Goal: Information Seeking & Learning: Check status

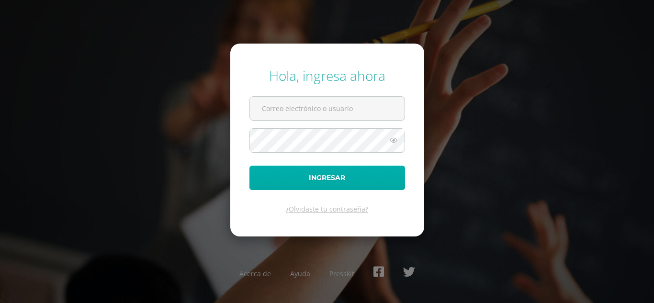
type input "maribelchalcu2023@maiagt.org"
click at [283, 182] on button "Ingresar" at bounding box center [328, 178] width 156 height 24
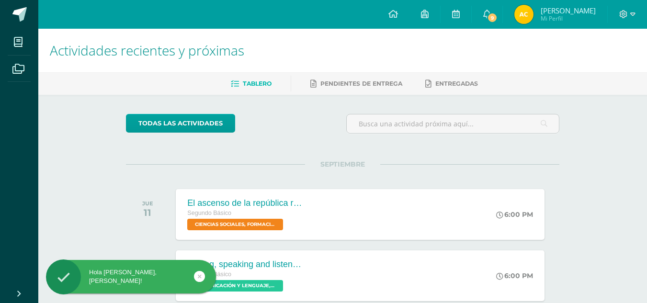
click at [534, 17] on img at bounding box center [523, 14] width 19 height 19
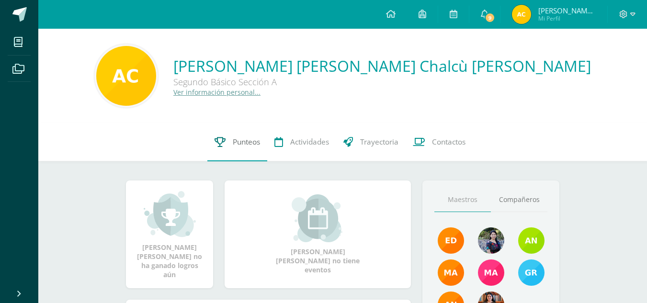
click at [241, 138] on span "Punteos" at bounding box center [246, 142] width 27 height 10
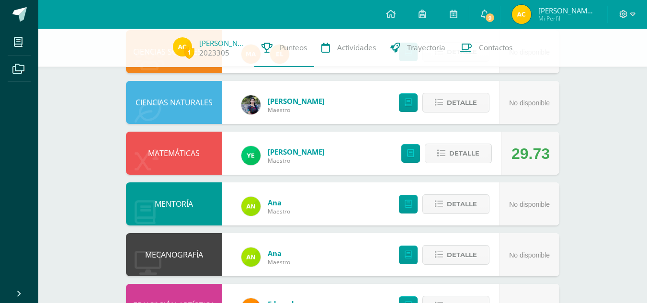
scroll to position [519, 0]
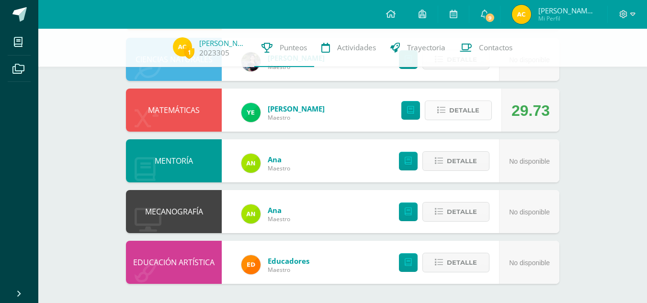
click at [460, 114] on span "Detalle" at bounding box center [464, 111] width 30 height 18
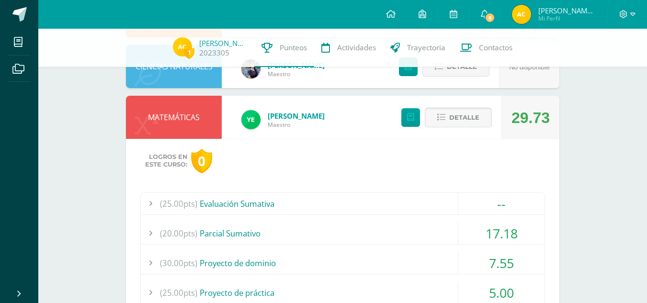
scroll to position [511, 0]
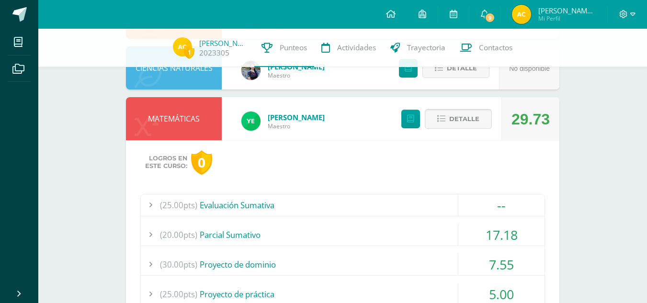
click at [460, 114] on span "Detalle" at bounding box center [464, 119] width 30 height 18
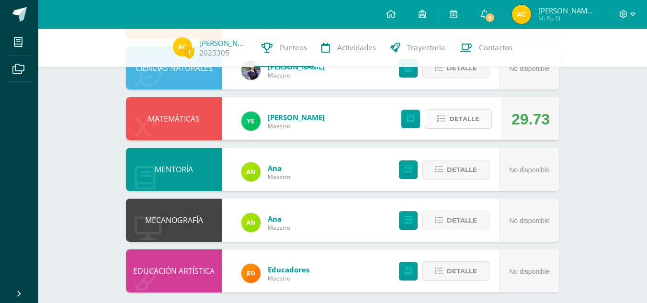
click at [460, 114] on span "Detalle" at bounding box center [464, 119] width 30 height 18
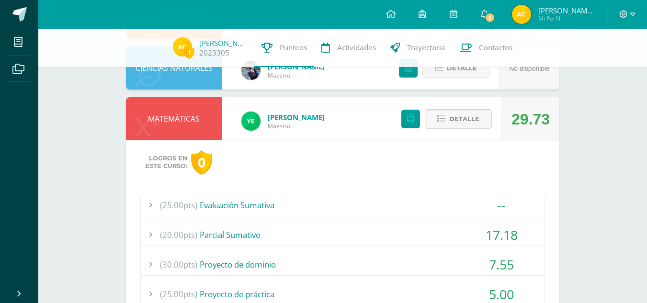
click at [460, 114] on span "Detalle" at bounding box center [464, 119] width 30 height 18
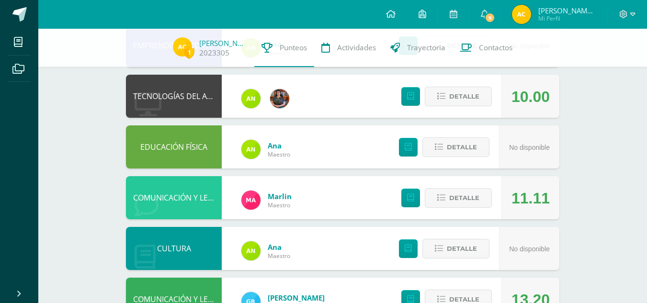
scroll to position [0, 0]
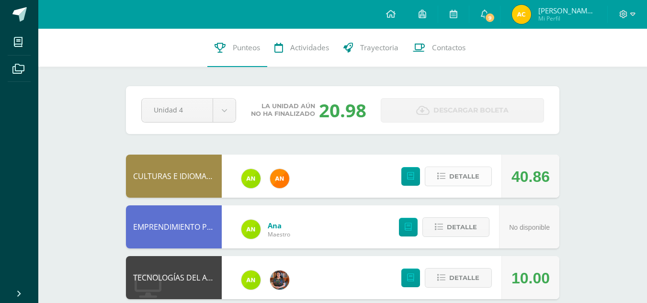
click at [461, 172] on span "Detalle" at bounding box center [464, 177] width 30 height 18
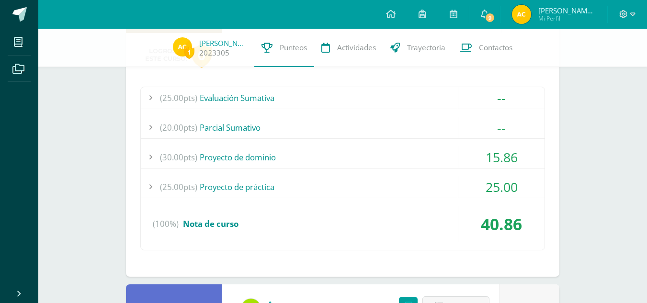
scroll to position [161, 0]
click at [461, 159] on div "15.86" at bounding box center [501, 157] width 86 height 22
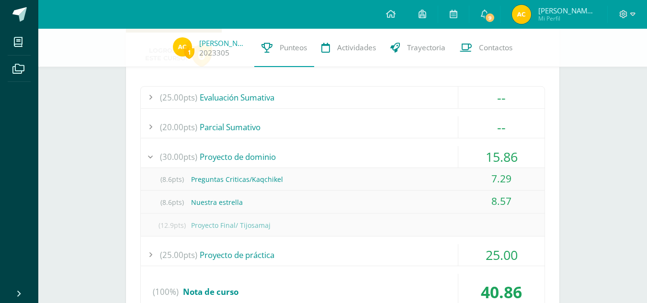
click at [461, 159] on div "15.86" at bounding box center [501, 157] width 86 height 22
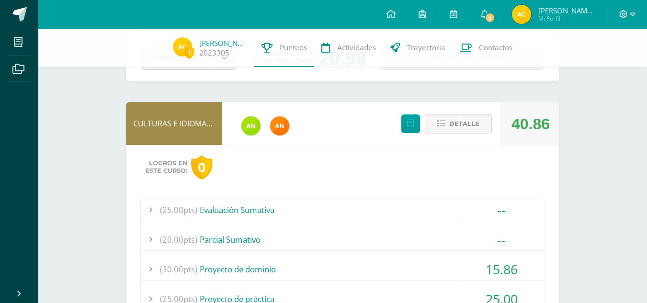
scroll to position [48, 0]
click at [461, 120] on span "Detalle" at bounding box center [464, 124] width 30 height 18
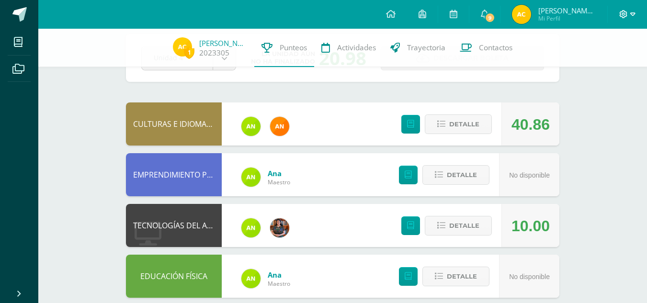
click at [620, 10] on span at bounding box center [627, 14] width 16 height 11
click at [604, 68] on span "Cerrar sesión" at bounding box center [602, 64] width 43 height 9
